Goal: Information Seeking & Learning: Learn about a topic

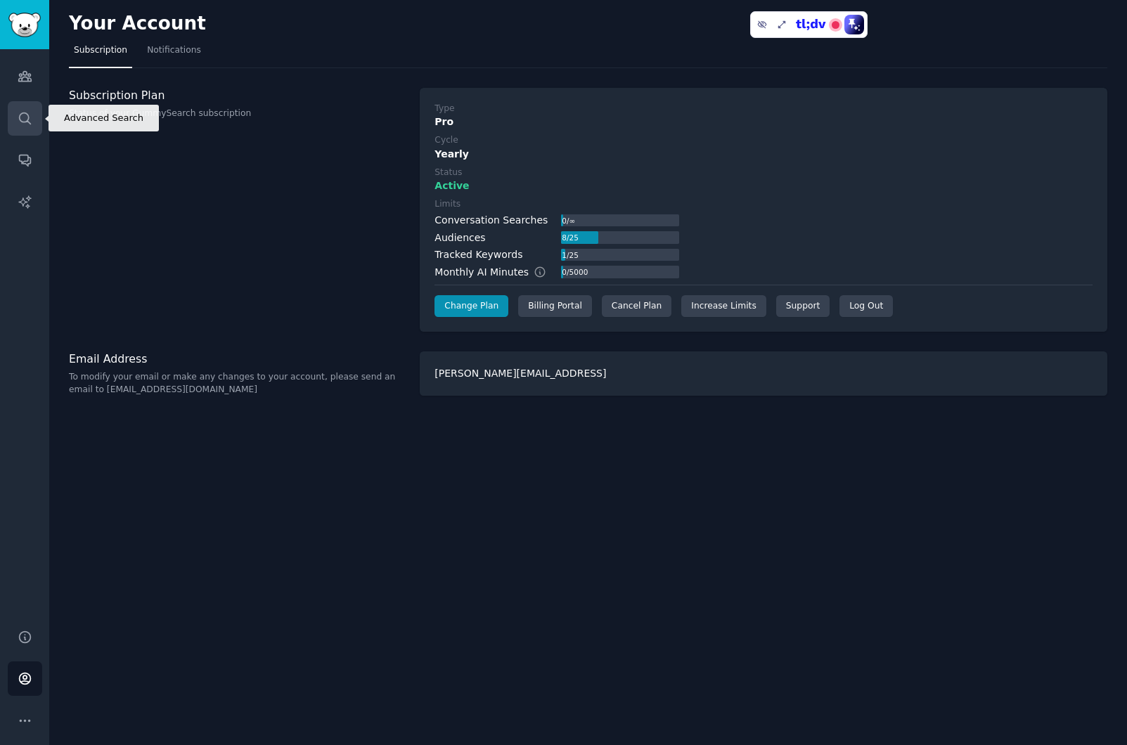
click at [26, 119] on icon "Sidebar" at bounding box center [25, 118] width 15 height 15
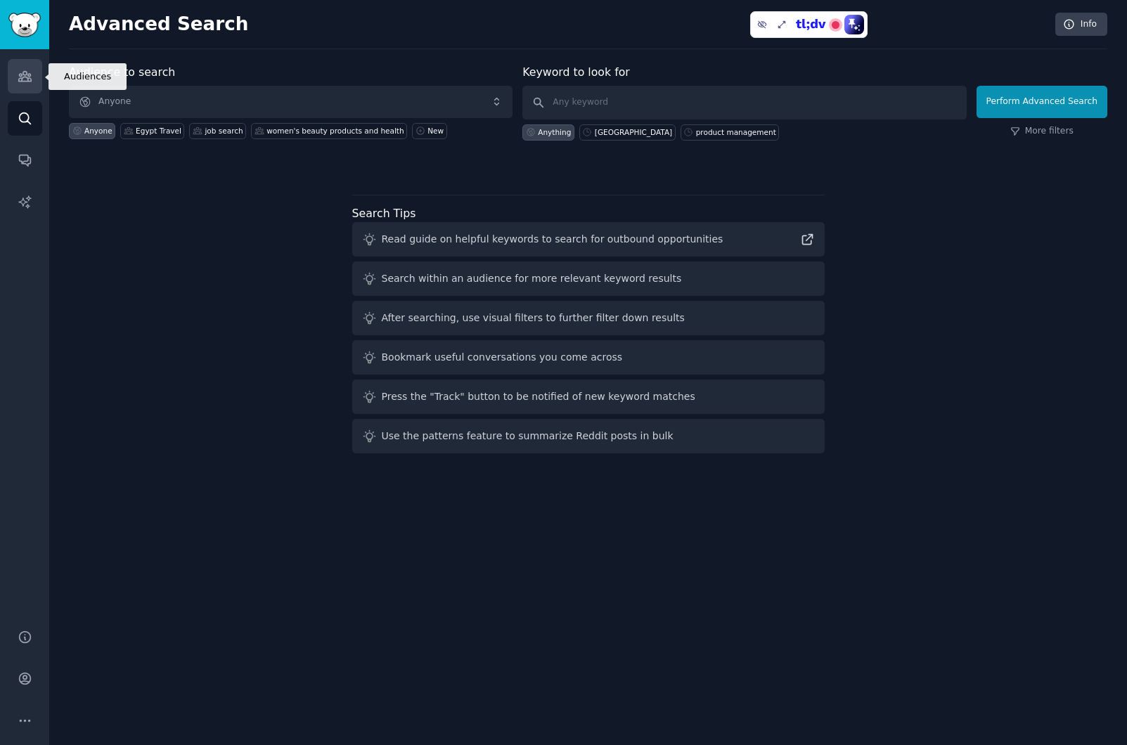
click at [28, 66] on link "Audiences" at bounding box center [25, 76] width 34 height 34
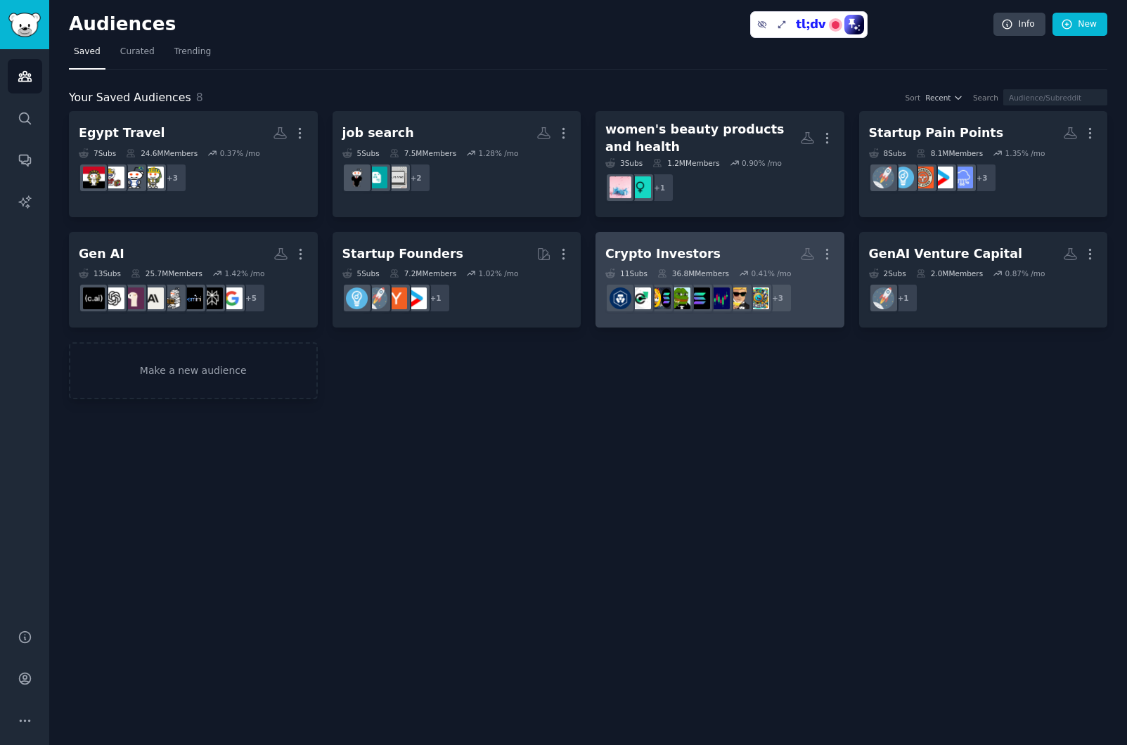
click at [716, 250] on h2 "Crypto Investors More" at bounding box center [719, 254] width 229 height 25
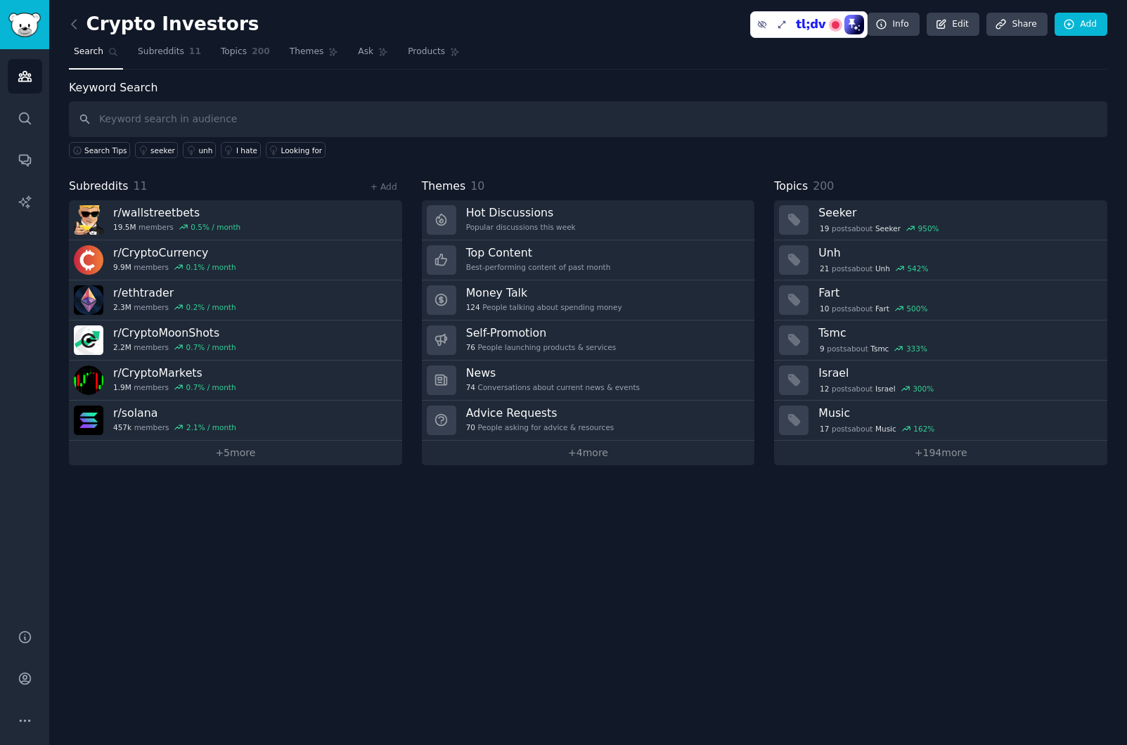
click at [282, 122] on input "text" at bounding box center [588, 119] width 1038 height 36
type input "RWA, real world assets"
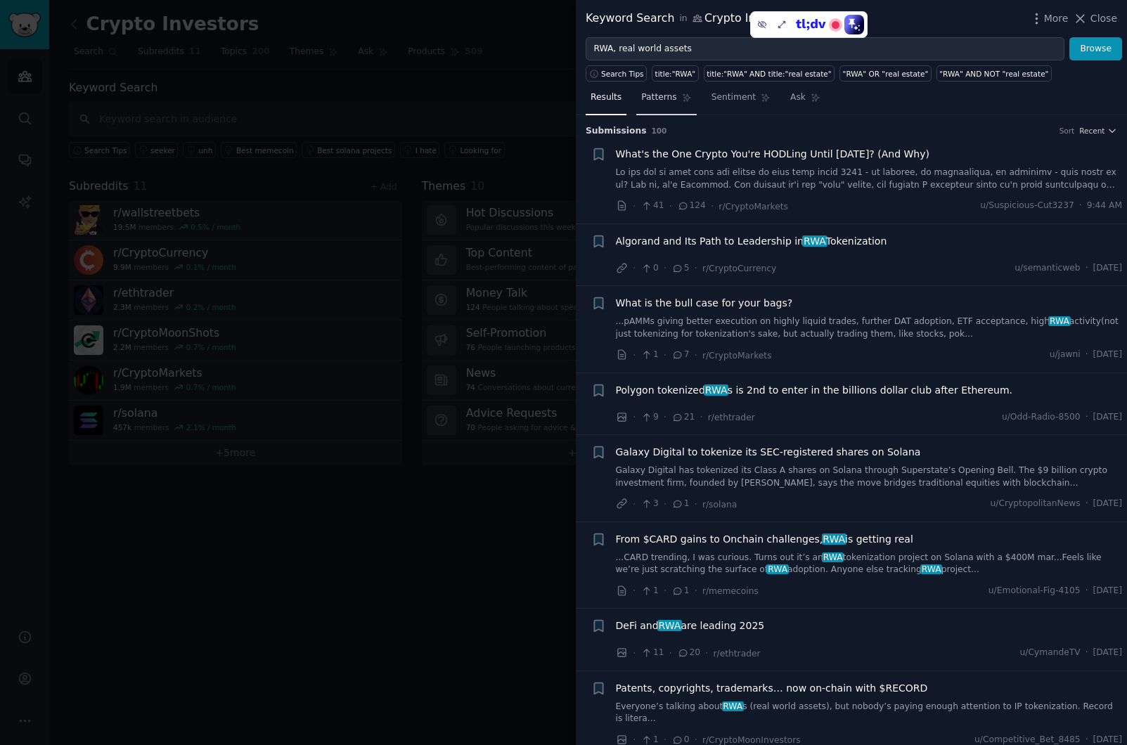
click at [656, 94] on span "Patterns" at bounding box center [658, 97] width 35 height 13
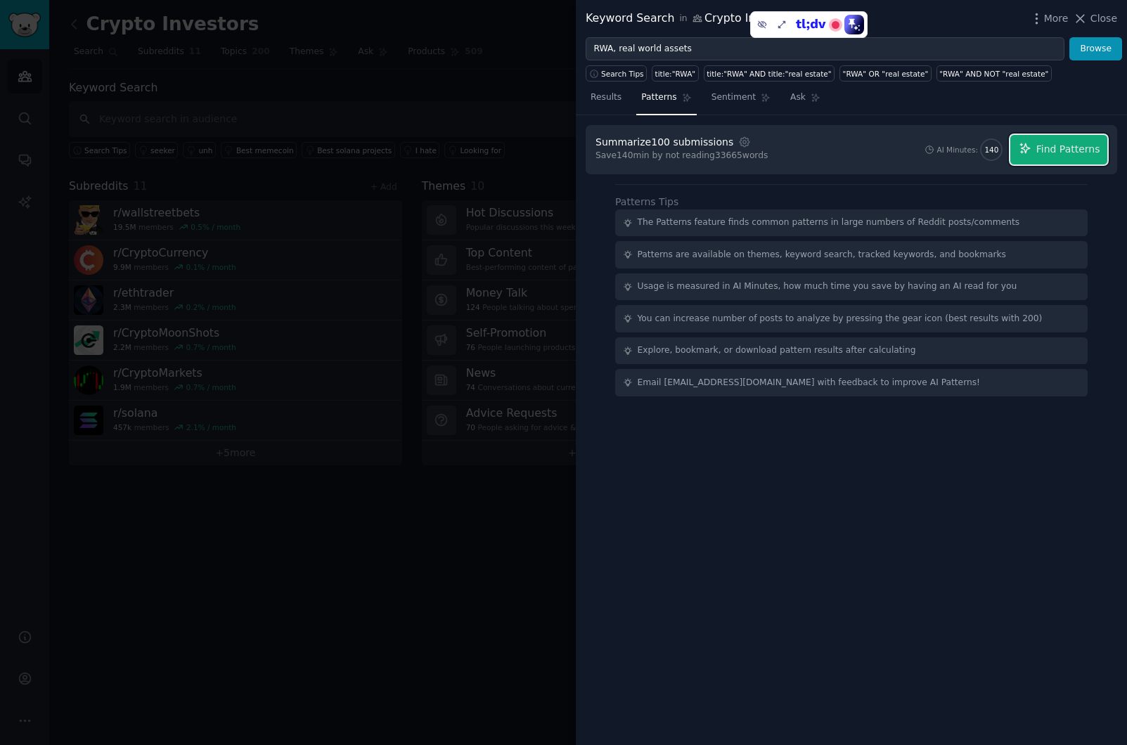
click at [1054, 155] on span "Find Patterns" at bounding box center [1068, 149] width 64 height 15
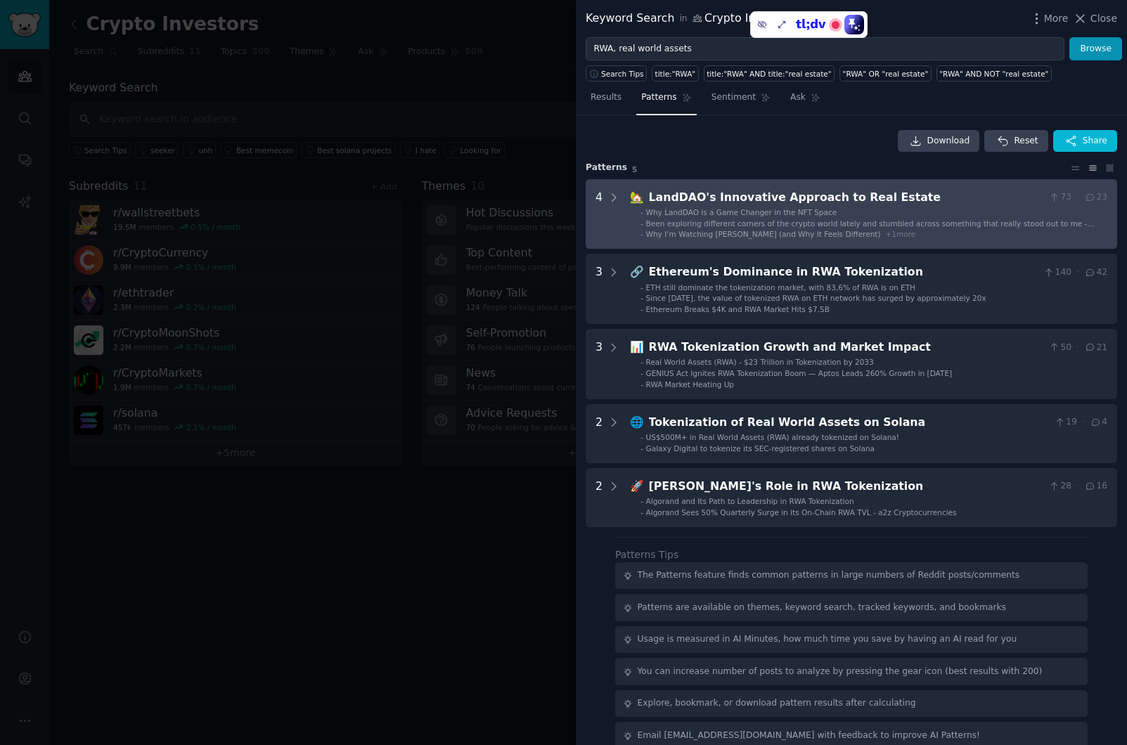
scroll to position [18, 0]
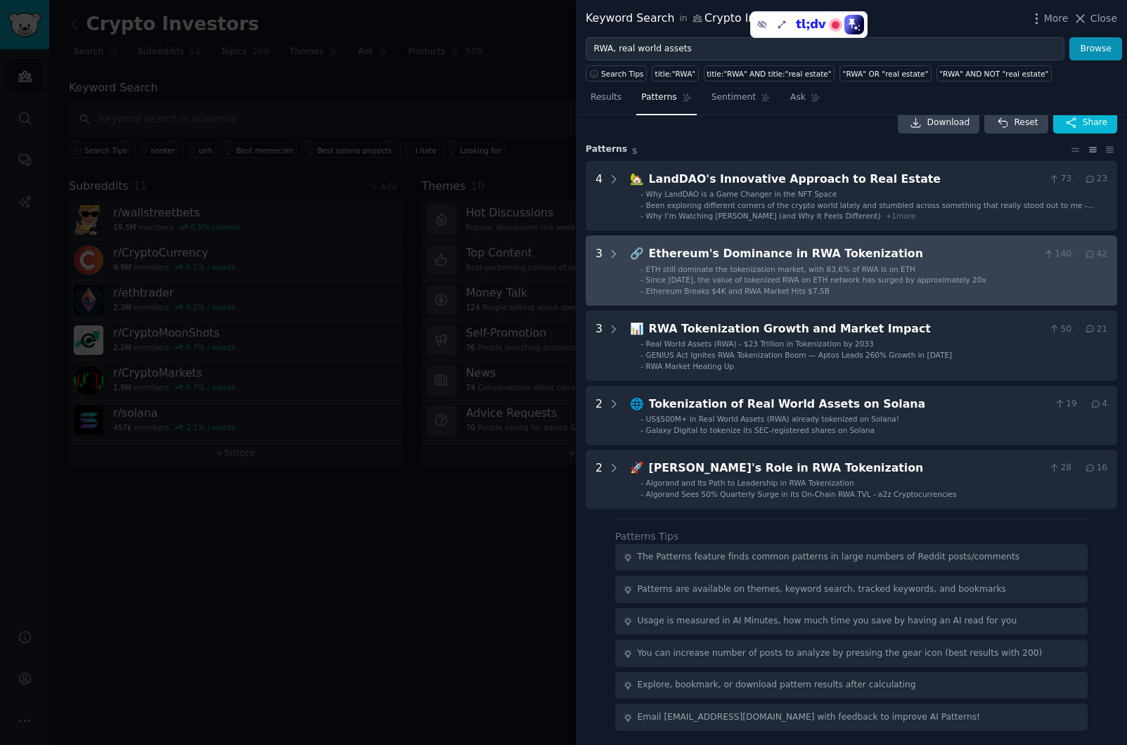
click at [744, 285] on ul "- ETH still dominate the tokenization market, with 83,6% of RWA is on ETH - Sin…" at bounding box center [869, 280] width 477 height 32
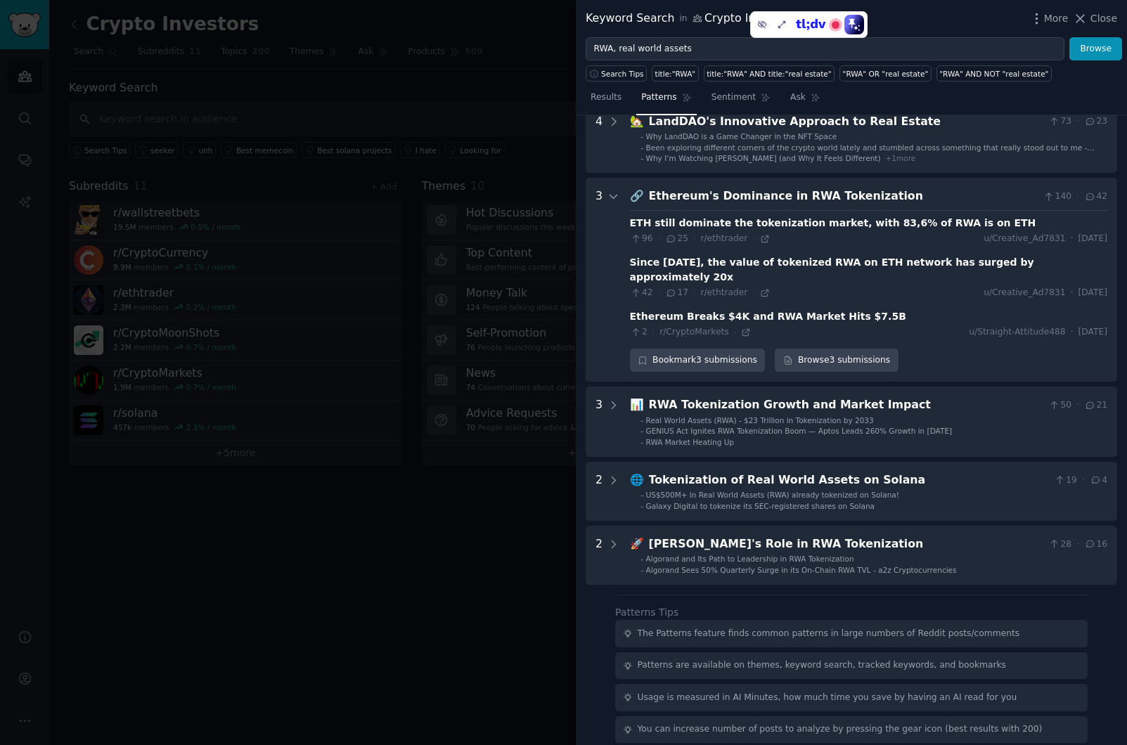
scroll to position [0, 0]
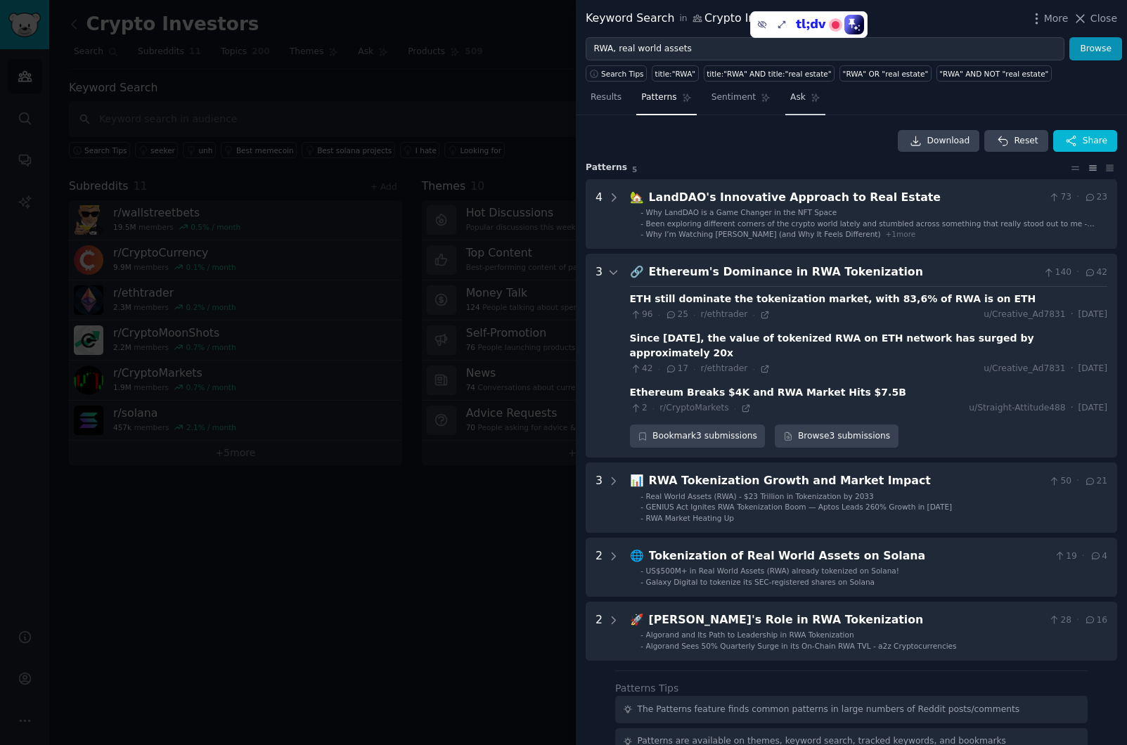
click at [801, 99] on span "Ask" at bounding box center [797, 97] width 15 height 13
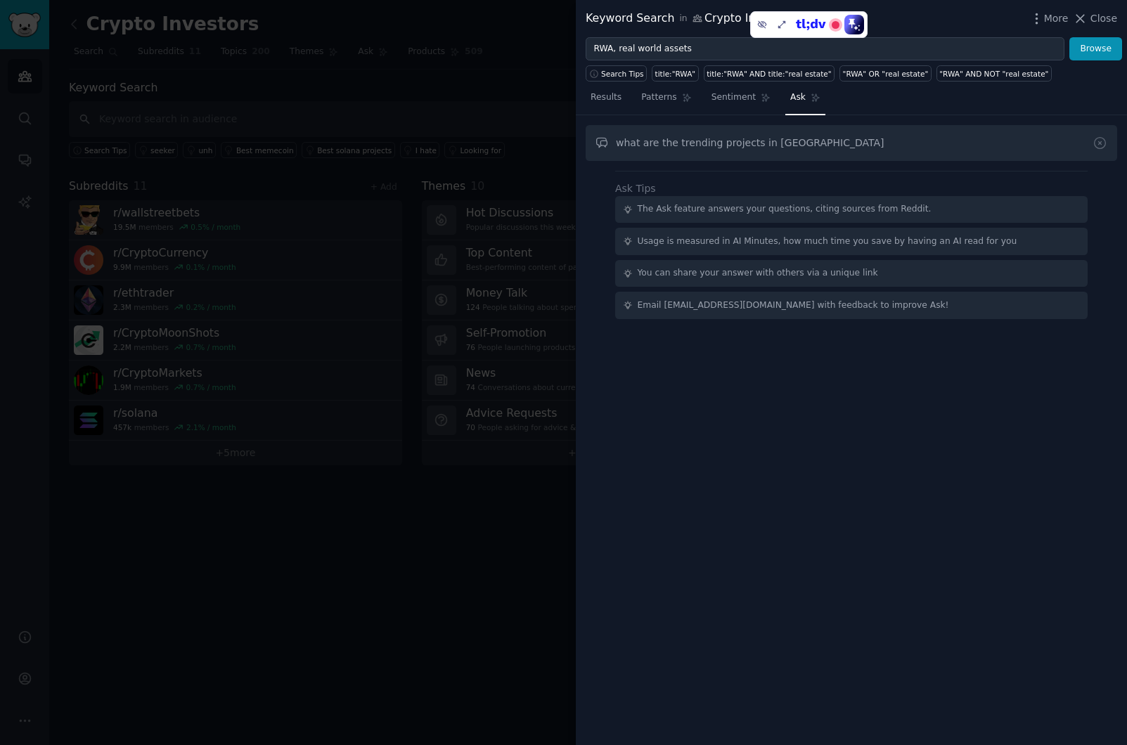
type input "what are the trending projects in [GEOGRAPHIC_DATA]"
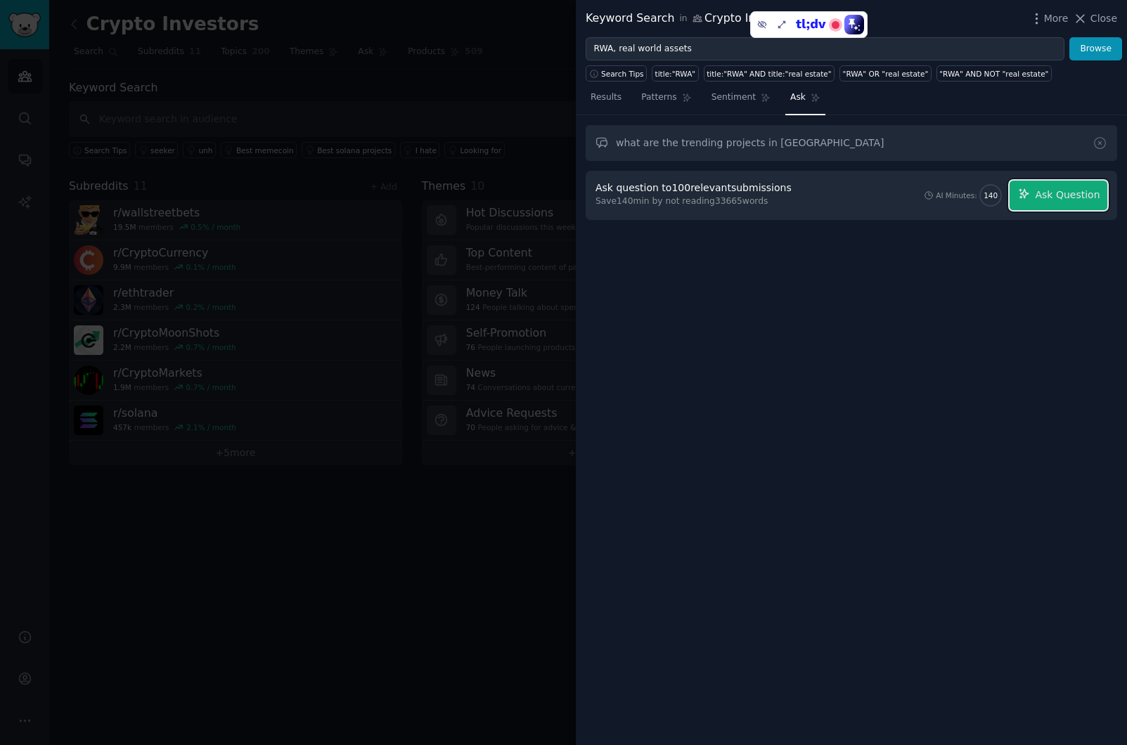
click at [1070, 198] on span "Ask Question" at bounding box center [1067, 195] width 65 height 15
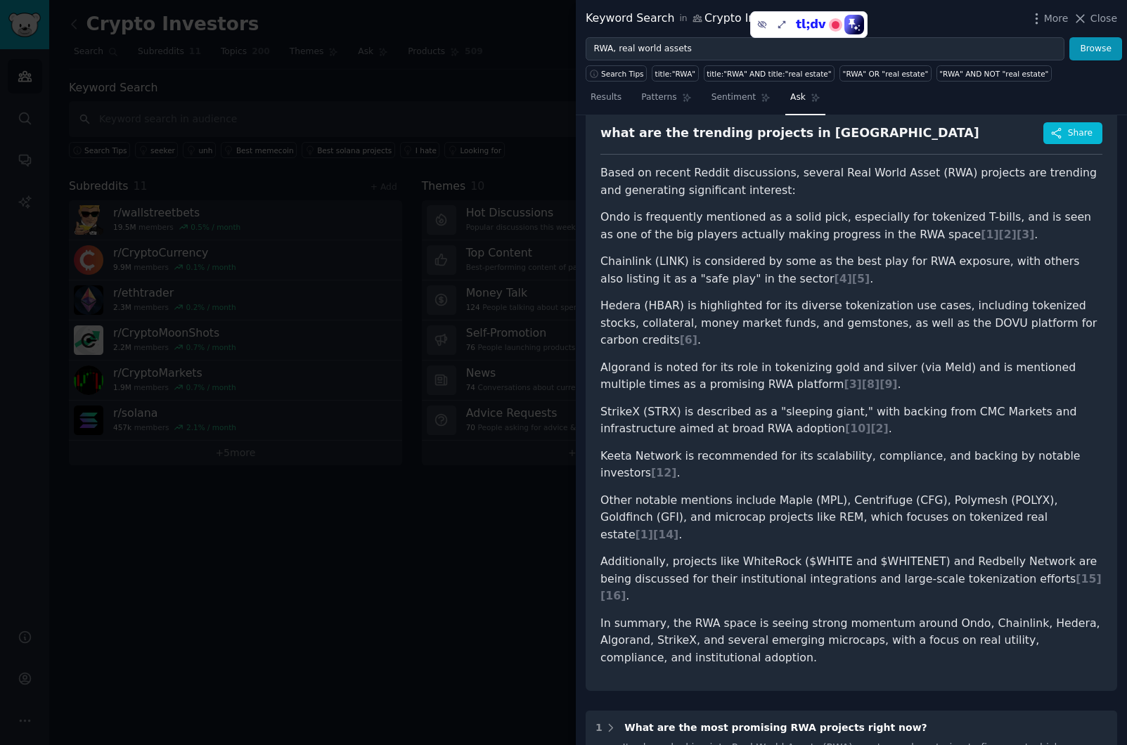
scroll to position [65, 0]
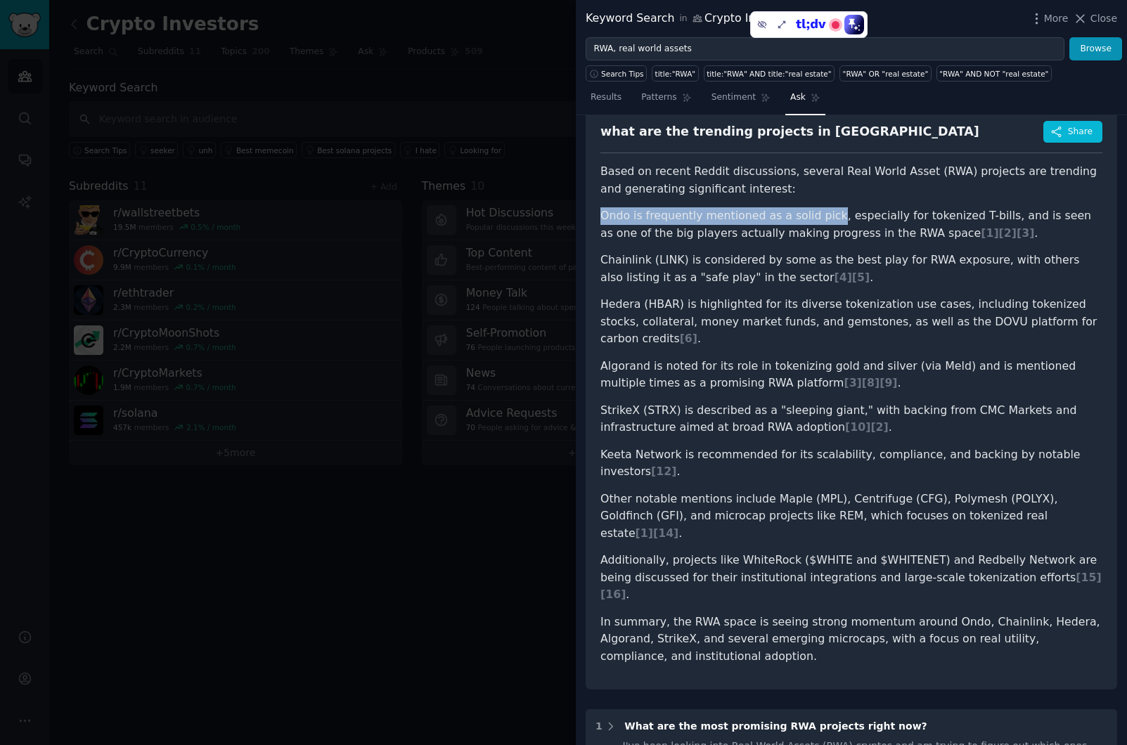
drag, startPoint x: 602, startPoint y: 216, endPoint x: 821, endPoint y: 213, distance: 219.3
click at [821, 213] on li "Ondo is frequently mentioned as a solid pick, especially for tokenized T-bills,…" at bounding box center [851, 224] width 502 height 34
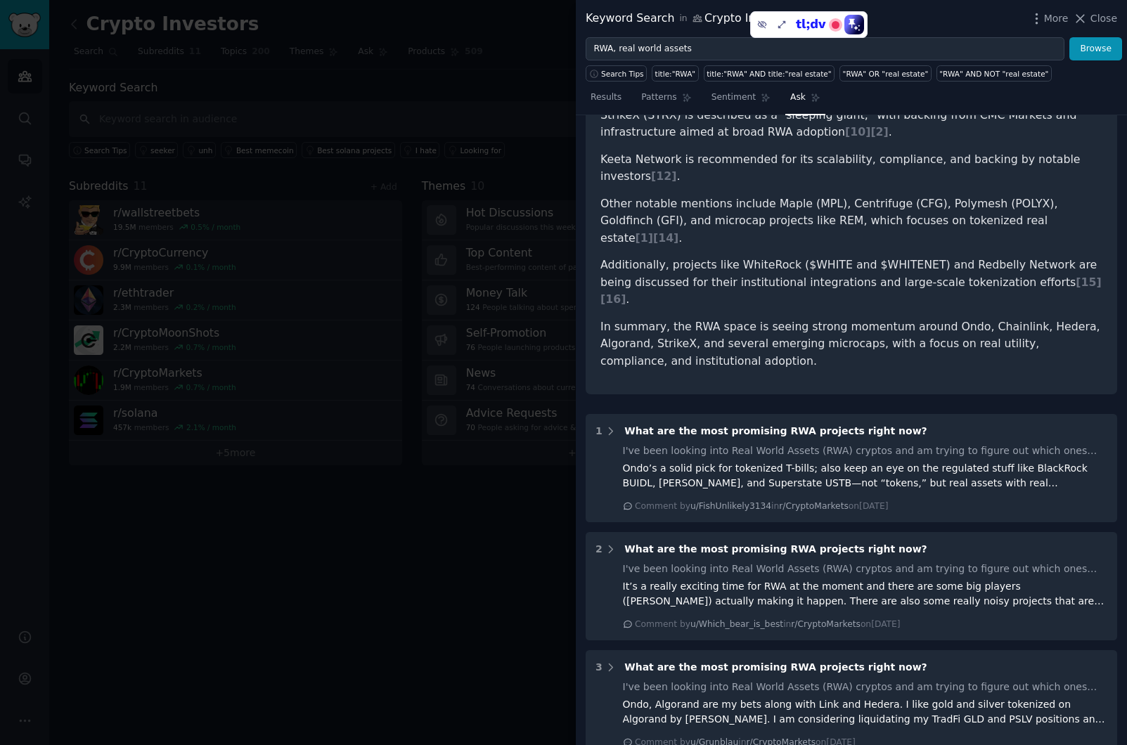
scroll to position [364, 0]
